Goal: Check status: Check status

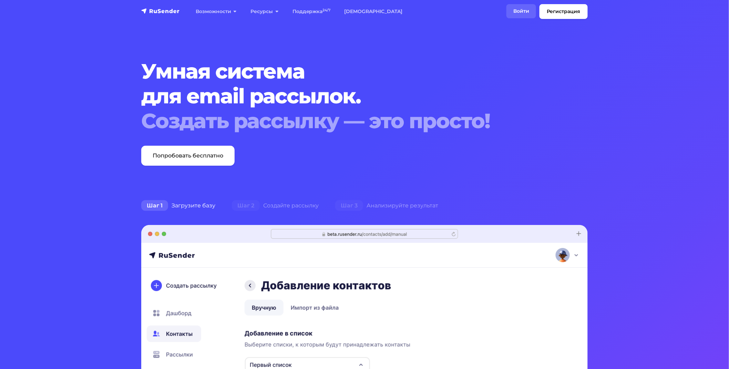
click at [517, 12] on link "Войти" at bounding box center [522, 11] width 30 height 14
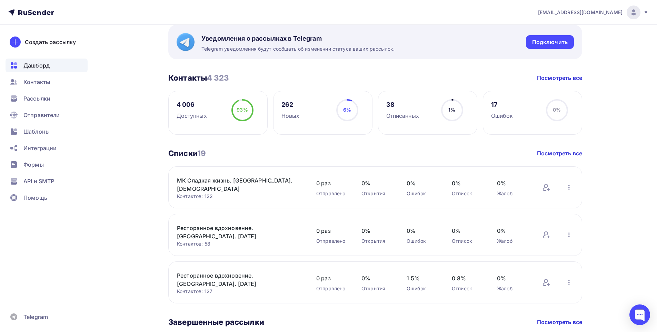
scroll to position [138, 0]
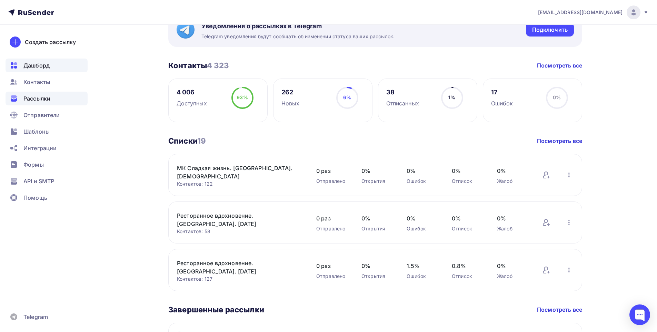
click at [31, 93] on div "Рассылки" at bounding box center [47, 99] width 82 height 14
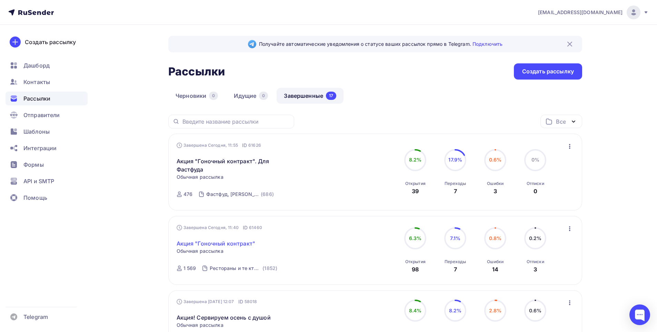
click at [209, 243] on link "Акция "Гоночный контракт"" at bounding box center [215, 244] width 79 height 8
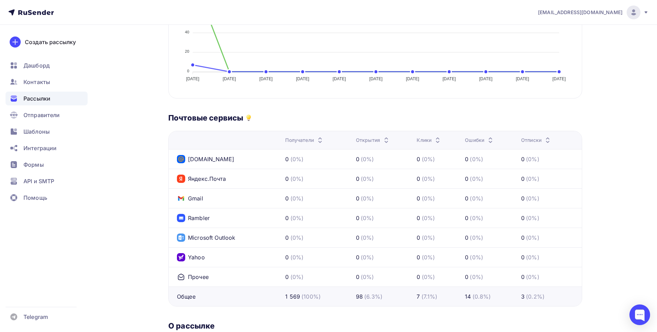
scroll to position [34, 0]
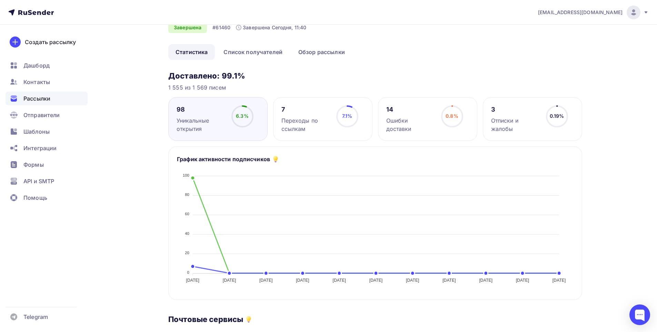
click at [339, 122] on circle at bounding box center [347, 116] width 21 height 21
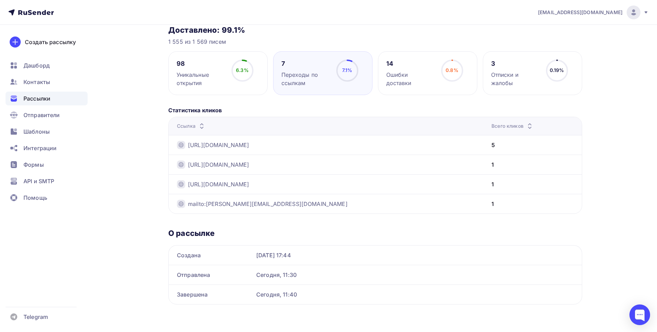
scroll to position [0, 0]
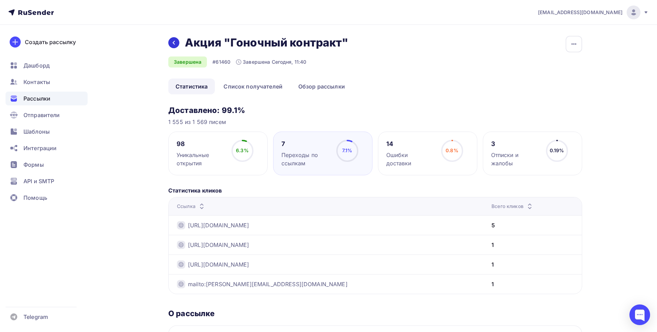
click at [174, 46] on div at bounding box center [173, 42] width 11 height 11
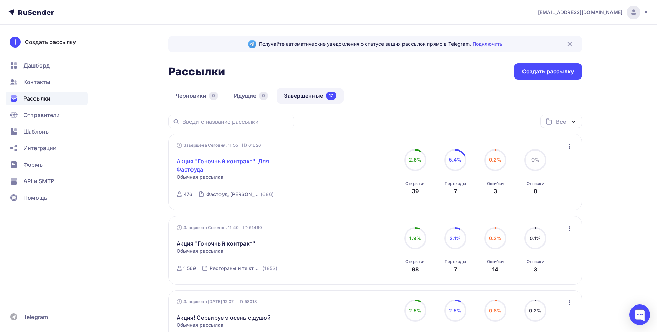
click at [213, 159] on link "Акция "Гоночный контракт". Для Фастфуда" at bounding box center [235, 165] width 118 height 17
